Goal: Information Seeking & Learning: Learn about a topic

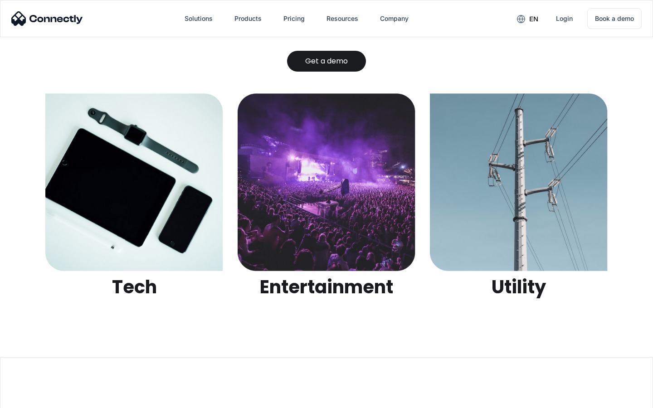
scroll to position [2860, 0]
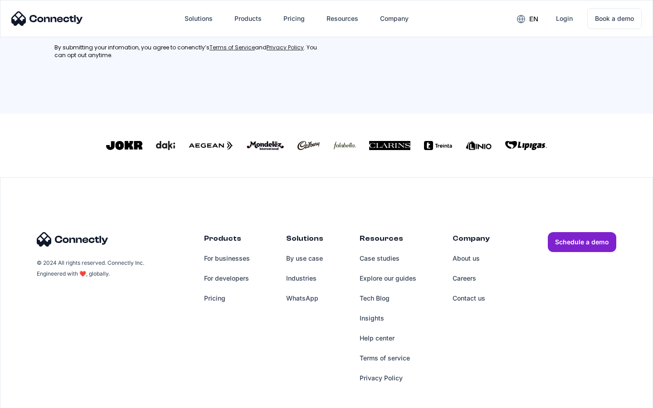
scroll to position [408, 0]
